Goal: Transaction & Acquisition: Purchase product/service

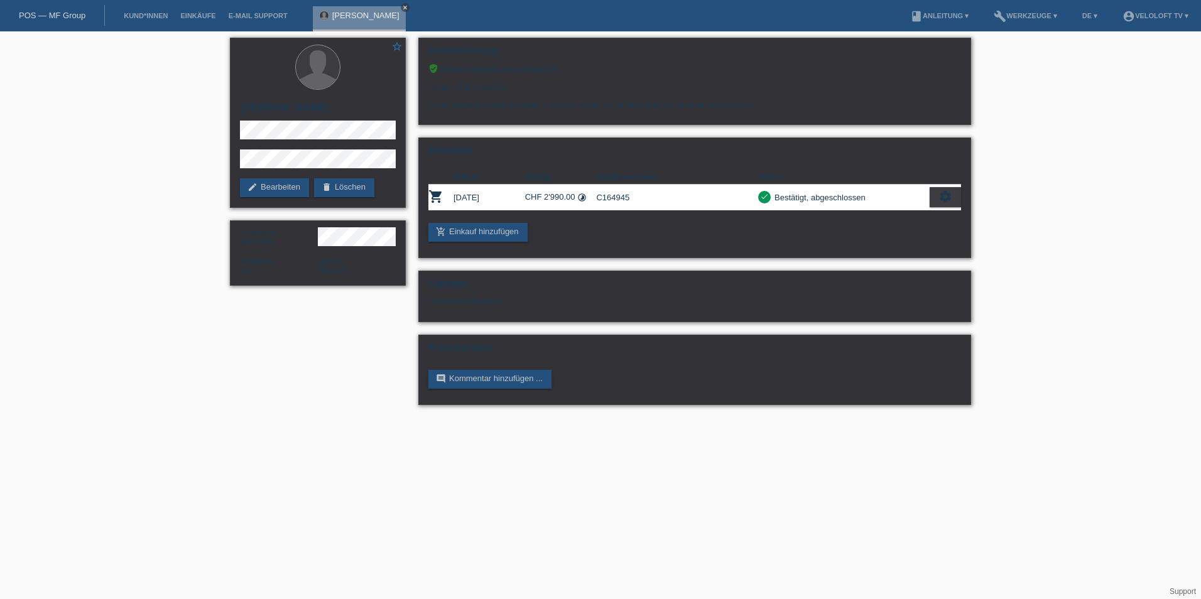
click at [402, 9] on icon "close" at bounding box center [405, 7] width 6 height 6
click at [133, 13] on link "Kund*innen" at bounding box center [145, 16] width 57 height 8
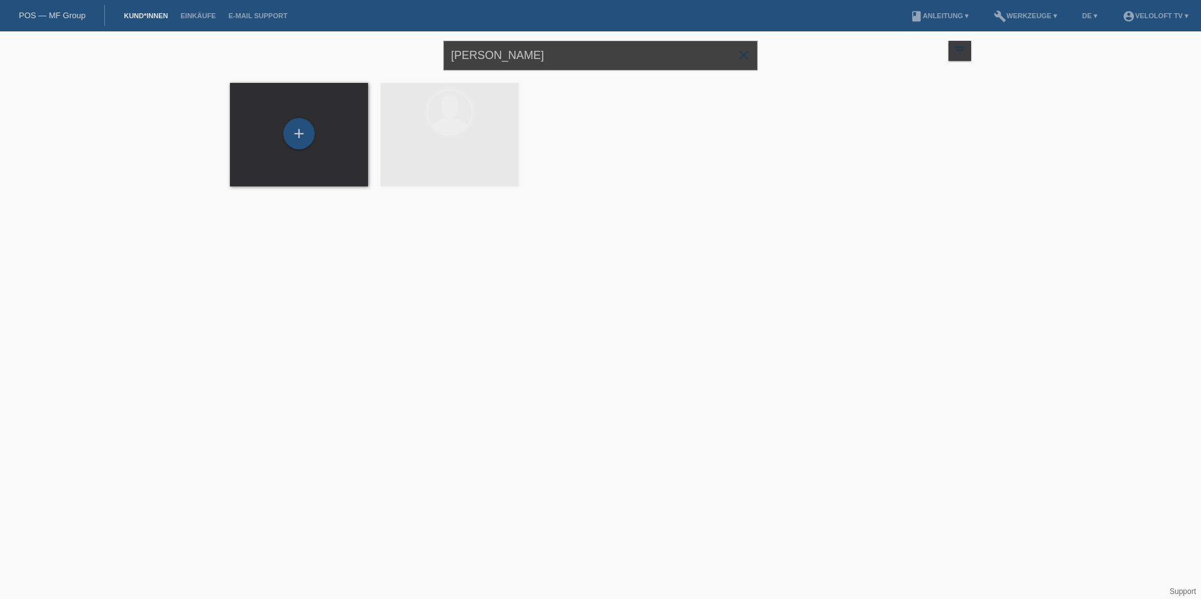
drag, startPoint x: 582, startPoint y: 60, endPoint x: 320, endPoint y: 62, distance: 262.5
click at [320, 62] on div "[PERSON_NAME] close filter_list view_module Alle Kund*innen anzeigen star Marki…" at bounding box center [601, 53] width 754 height 45
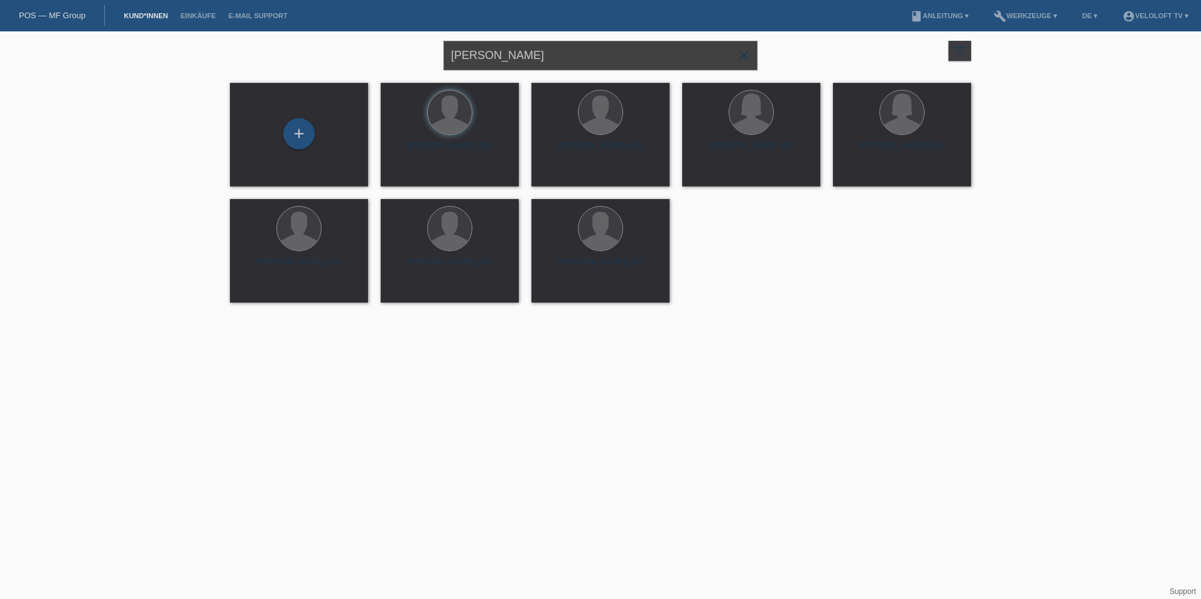
type input "[PERSON_NAME]"
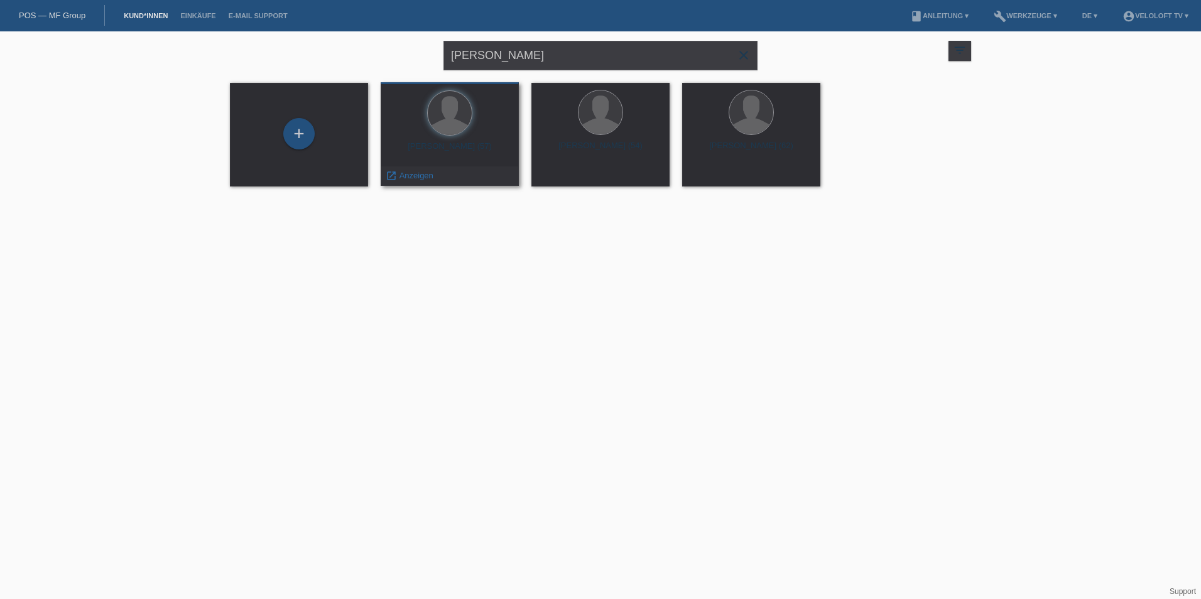
click at [420, 140] on div "Laurent Mivelle (57) launch Anzeigen" at bounding box center [450, 134] width 138 height 104
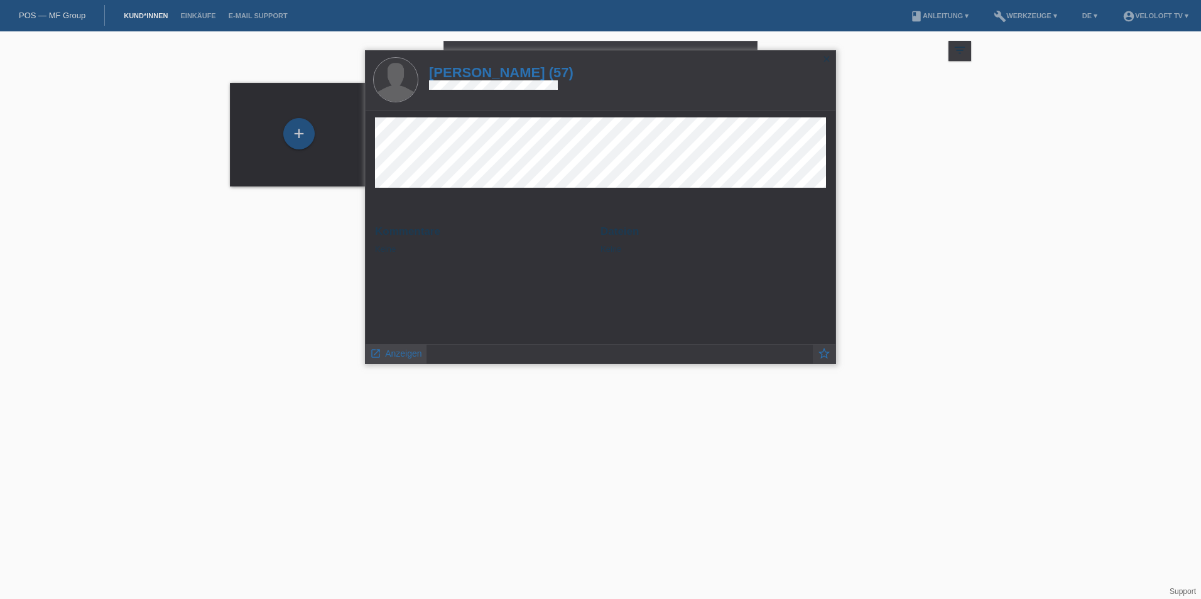
click at [394, 349] on span "Anzeigen" at bounding box center [403, 354] width 36 height 10
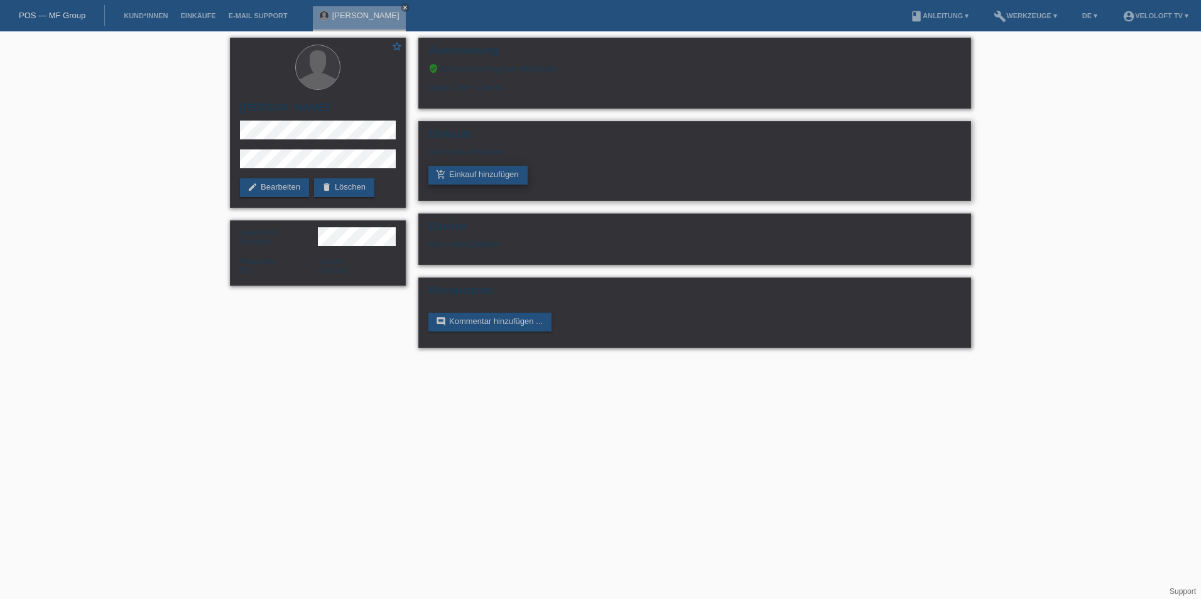
click at [497, 176] on link "add_shopping_cart Einkauf hinzufügen" at bounding box center [477, 175] width 99 height 19
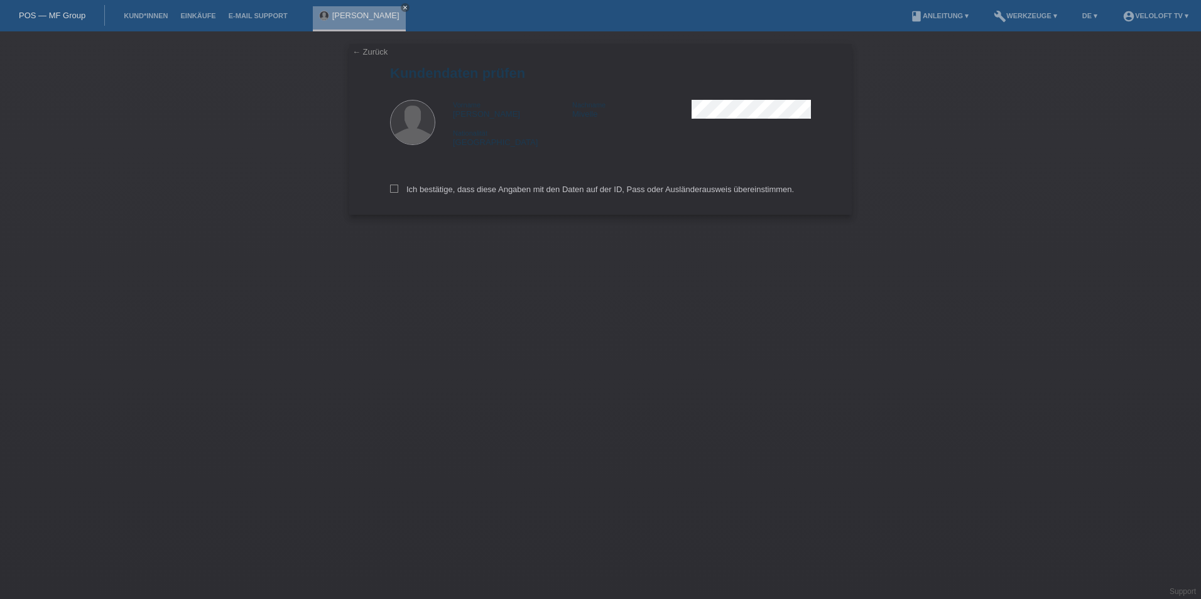
click at [397, 195] on div "Ich bestätige, dass diese Angaben mit den Daten auf der ID, Pass oder Ausländer…" at bounding box center [600, 187] width 421 height 55
click at [396, 190] on icon at bounding box center [394, 189] width 8 height 8
click at [396, 190] on input "Ich bestätige, dass diese Angaben mit den Daten auf der ID, Pass oder Ausländer…" at bounding box center [394, 189] width 8 height 8
checkbox input "true"
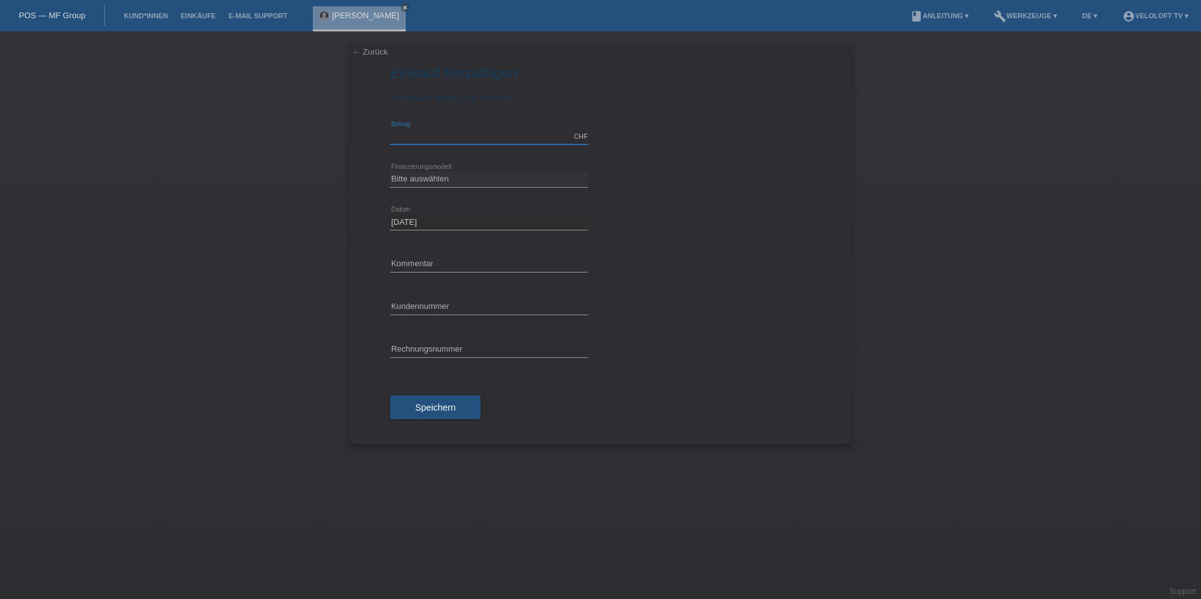
click at [419, 134] on input "text" at bounding box center [489, 137] width 198 height 16
type input "2990.00"
click at [451, 183] on select "Bitte auswählen Fixe Raten Kauf auf Rechnung mit Teilzahlungsoption" at bounding box center [489, 178] width 198 height 15
select select "77"
click at [390, 171] on select "Bitte auswählen Fixe Raten Kauf auf Rechnung mit Teilzahlungsoption" at bounding box center [489, 178] width 198 height 15
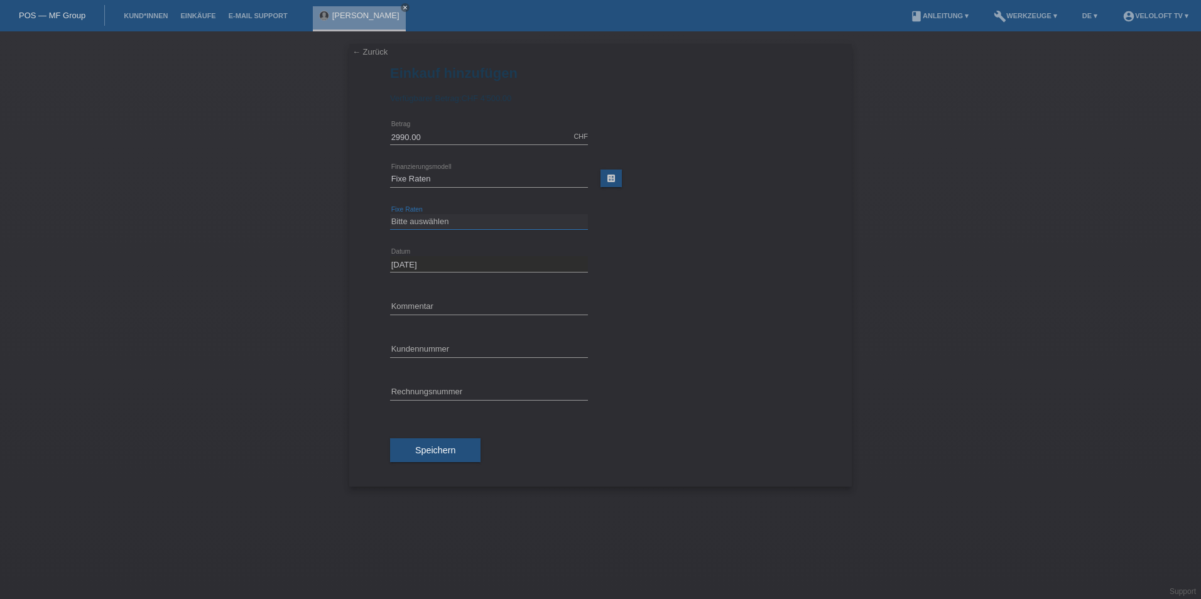
click at [437, 227] on select "Bitte auswählen 4 Raten 5 Raten 6 Raten 7 Raten 8 Raten 9 Raten 10 Raten 11 Rat…" at bounding box center [489, 221] width 198 height 15
select select "172"
click at [390, 214] on select "Bitte auswählen 4 Raten 5 Raten 6 Raten 7 Raten 8 Raten 9 Raten 10 Raten 11 Rat…" at bounding box center [489, 221] width 198 height 15
click at [416, 310] on input "text" at bounding box center [489, 307] width 198 height 16
type input "Veloloft TV"
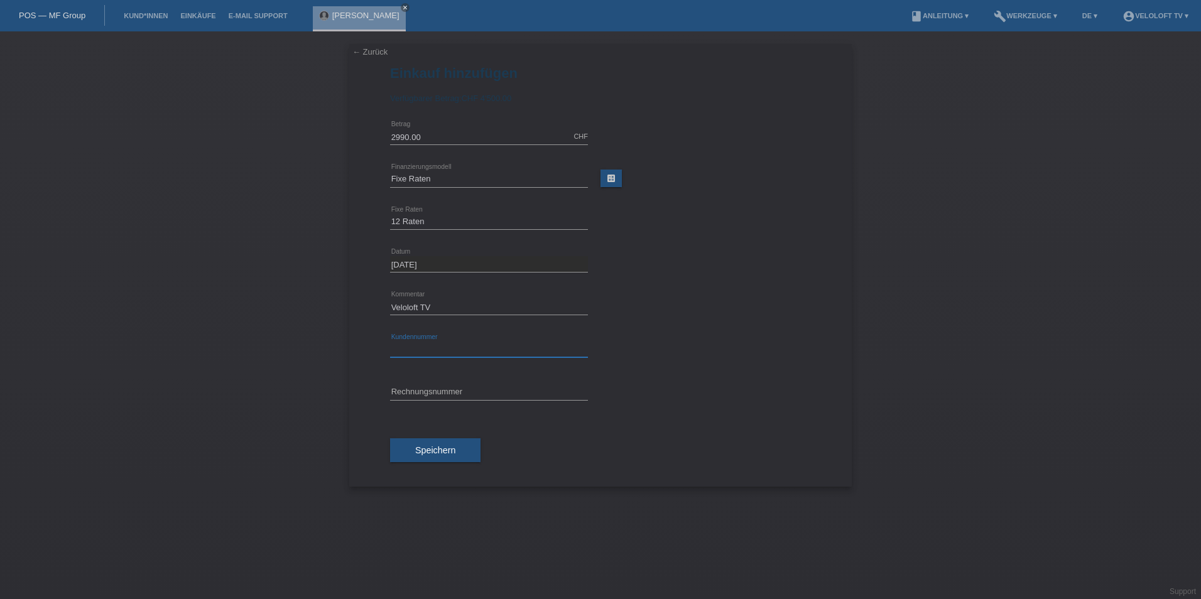
click at [441, 357] on div "error Kundennummer" at bounding box center [489, 350] width 198 height 16
paste input "C164947"
type input "C164947"
click at [449, 437] on div "Speichern" at bounding box center [600, 450] width 421 height 73
click at [449, 442] on button "Speichern" at bounding box center [435, 450] width 90 height 24
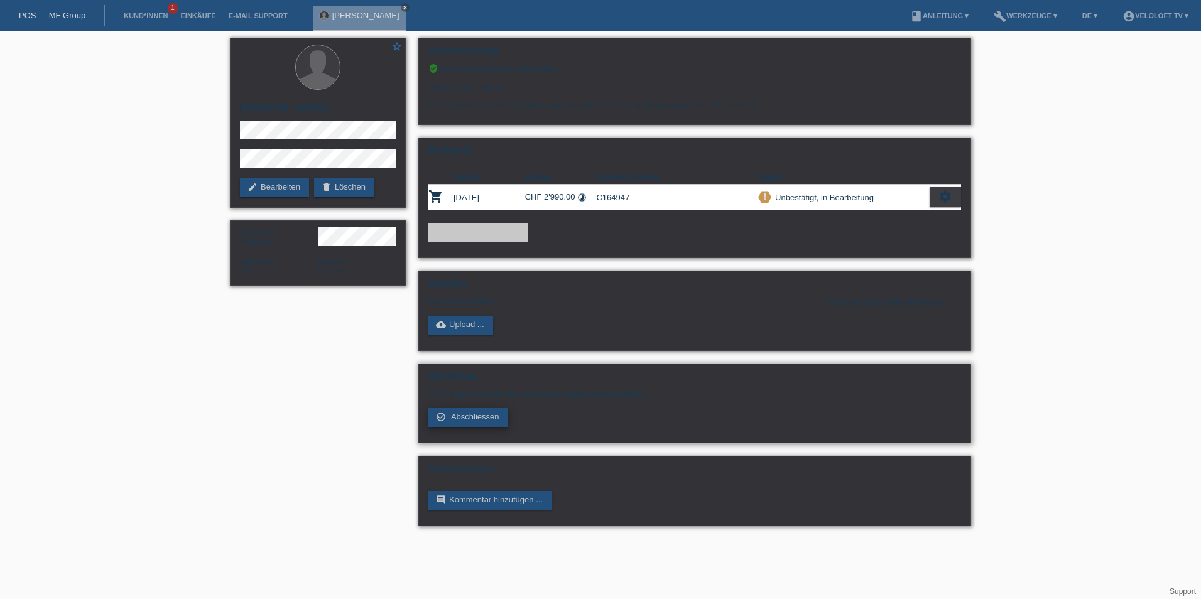
click at [486, 421] on span "Abschliessen" at bounding box center [475, 416] width 48 height 9
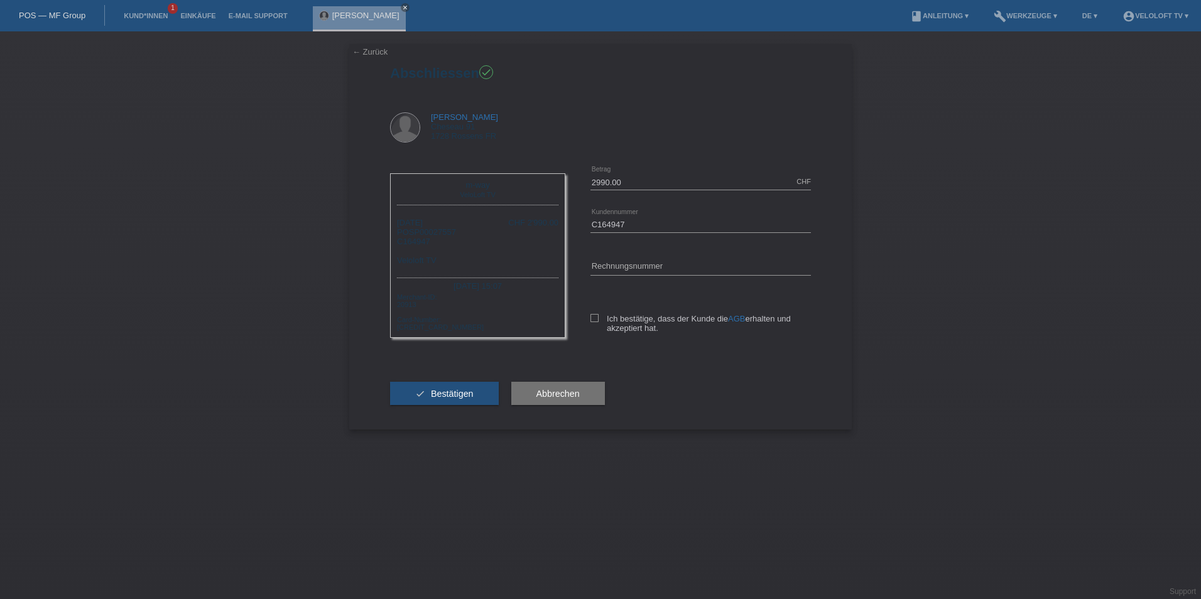
click at [585, 320] on div "2990.00 CHF error Betrag C164947 error AGB" at bounding box center [688, 259] width 246 height 197
click at [587, 320] on div "2990.00 CHF error Betrag C164947 error AGB" at bounding box center [688, 259] width 246 height 197
drag, startPoint x: 592, startPoint y: 319, endPoint x: 555, endPoint y: 345, distance: 45.0
click at [592, 320] on icon at bounding box center [594, 318] width 8 height 8
click at [592, 320] on input "Ich bestätige, dass der Kunde die AGB erhalten und akzeptiert hat." at bounding box center [594, 318] width 8 height 8
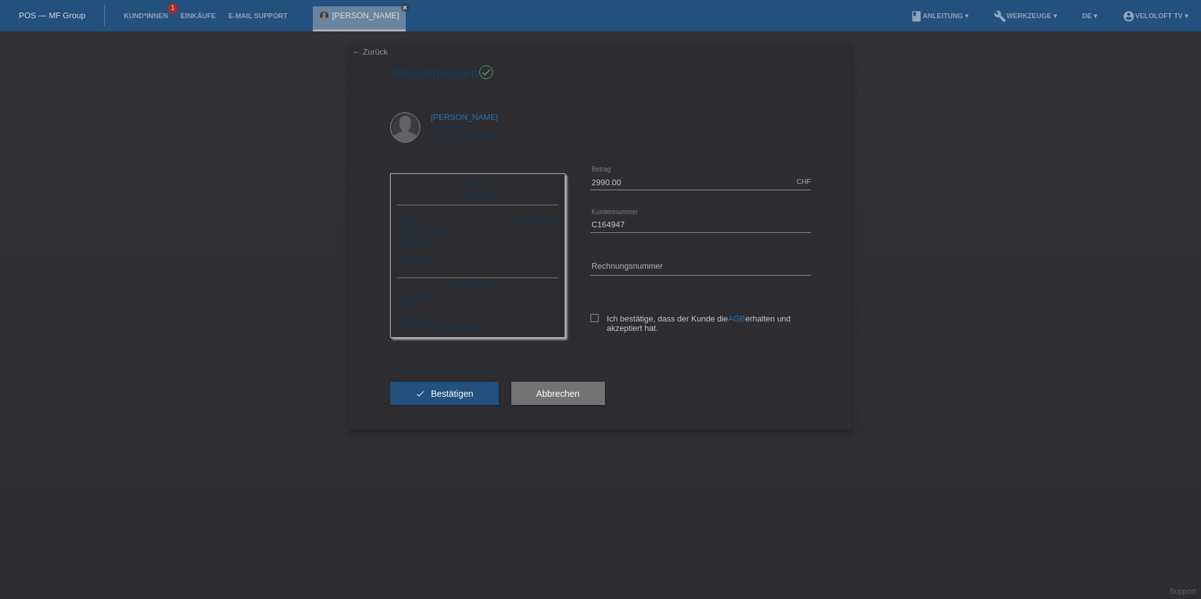
checkbox input "true"
click at [465, 387] on button "check Bestätigen" at bounding box center [444, 394] width 109 height 24
